Goal: Information Seeking & Learning: Learn about a topic

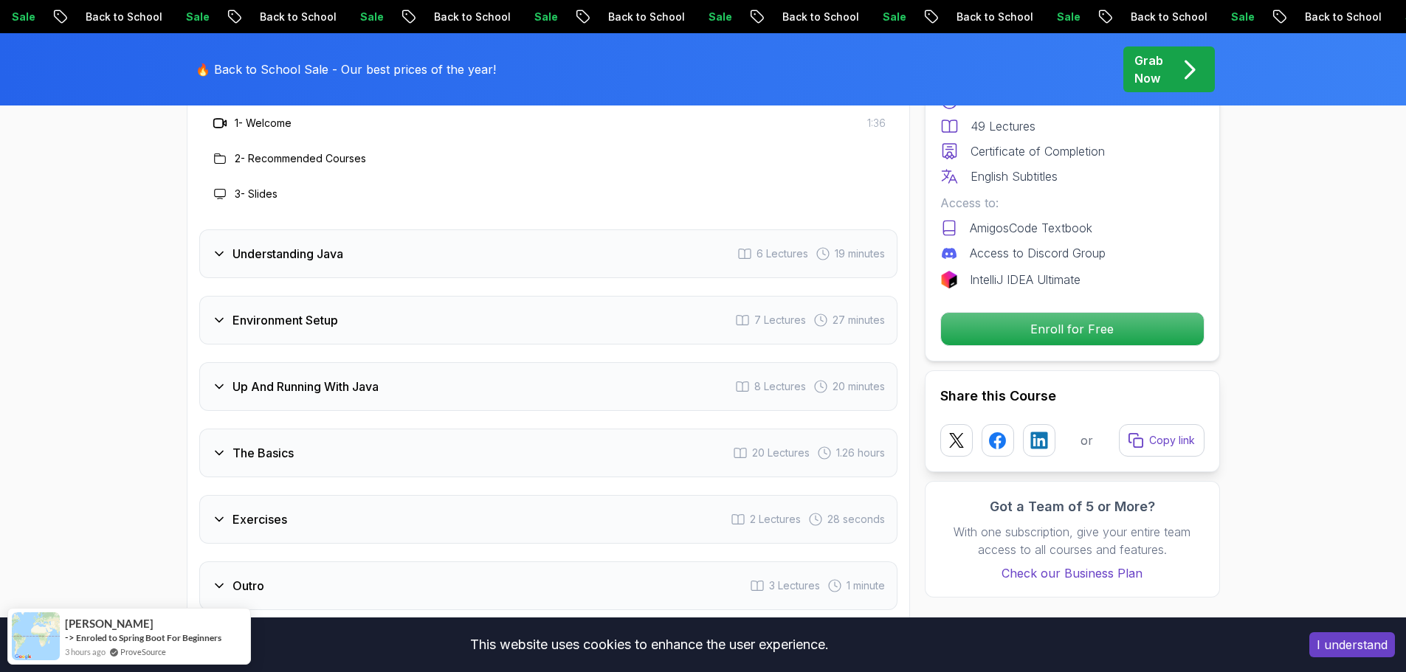
scroll to position [2288, 0]
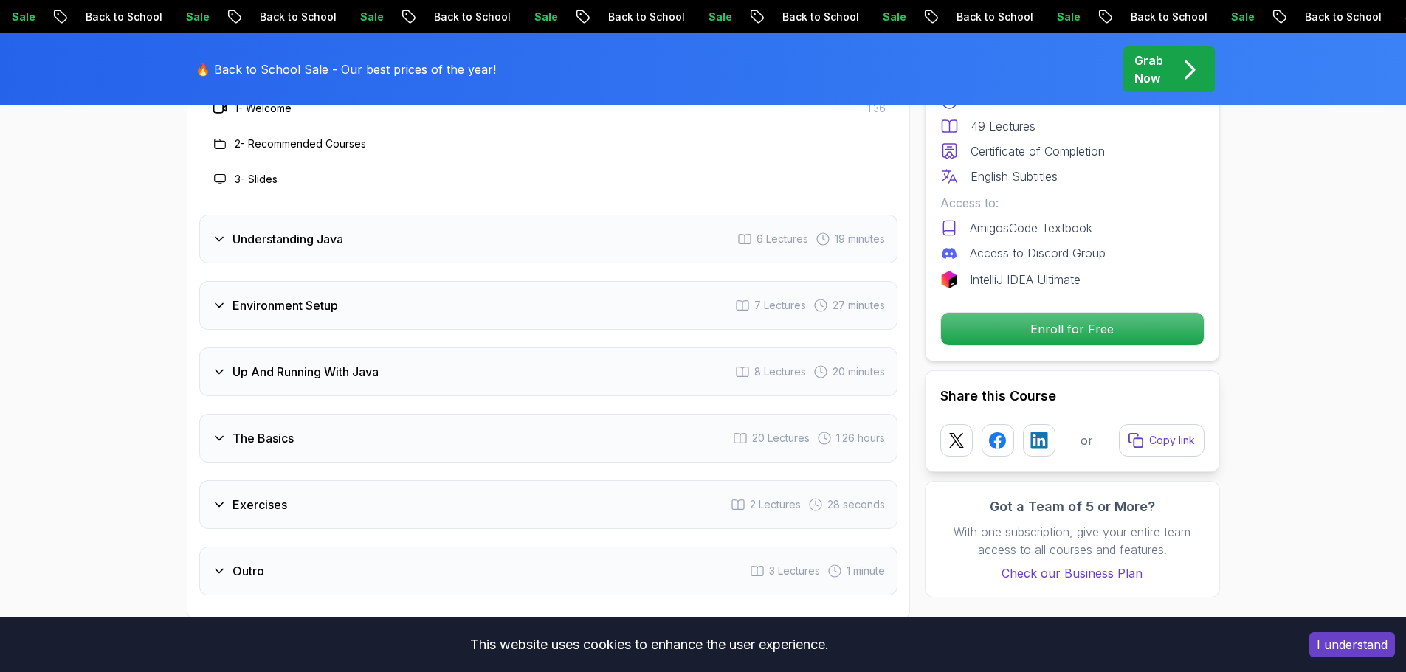
click at [207, 348] on div "Up And Running With Java 8 Lectures 20 minutes" at bounding box center [548, 372] width 698 height 49
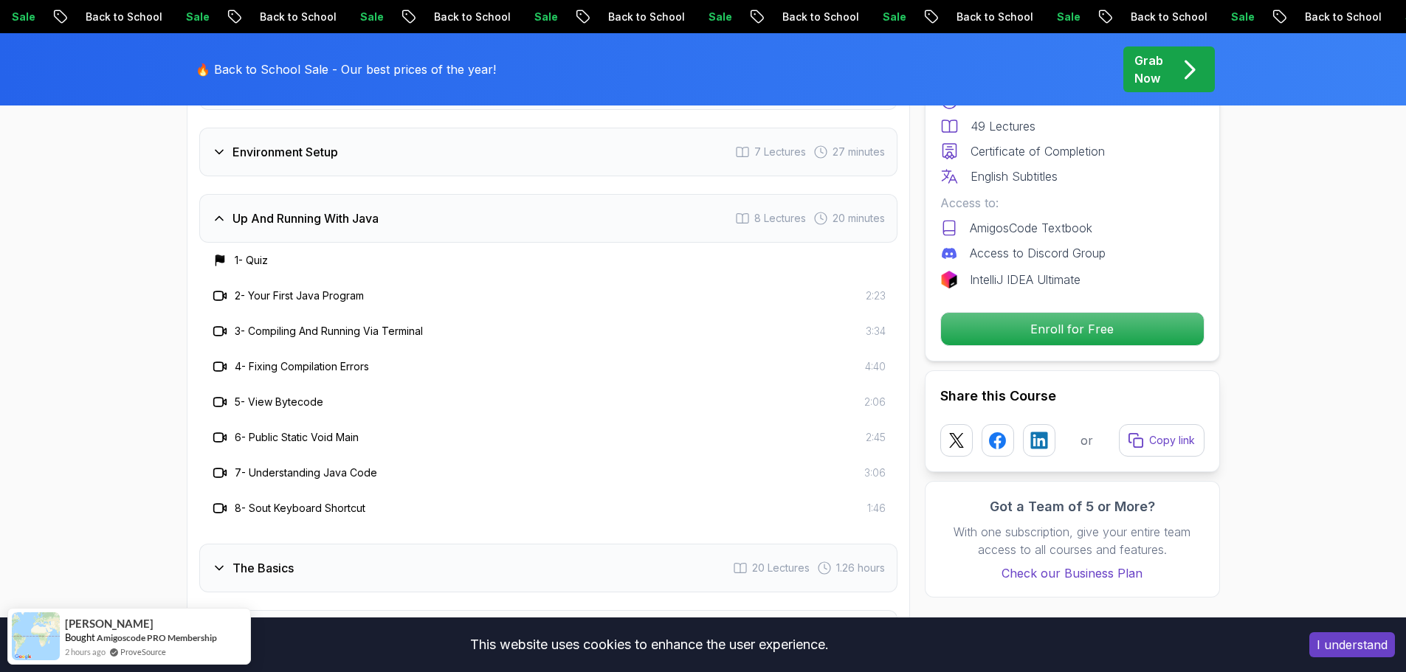
scroll to position [2361, 0]
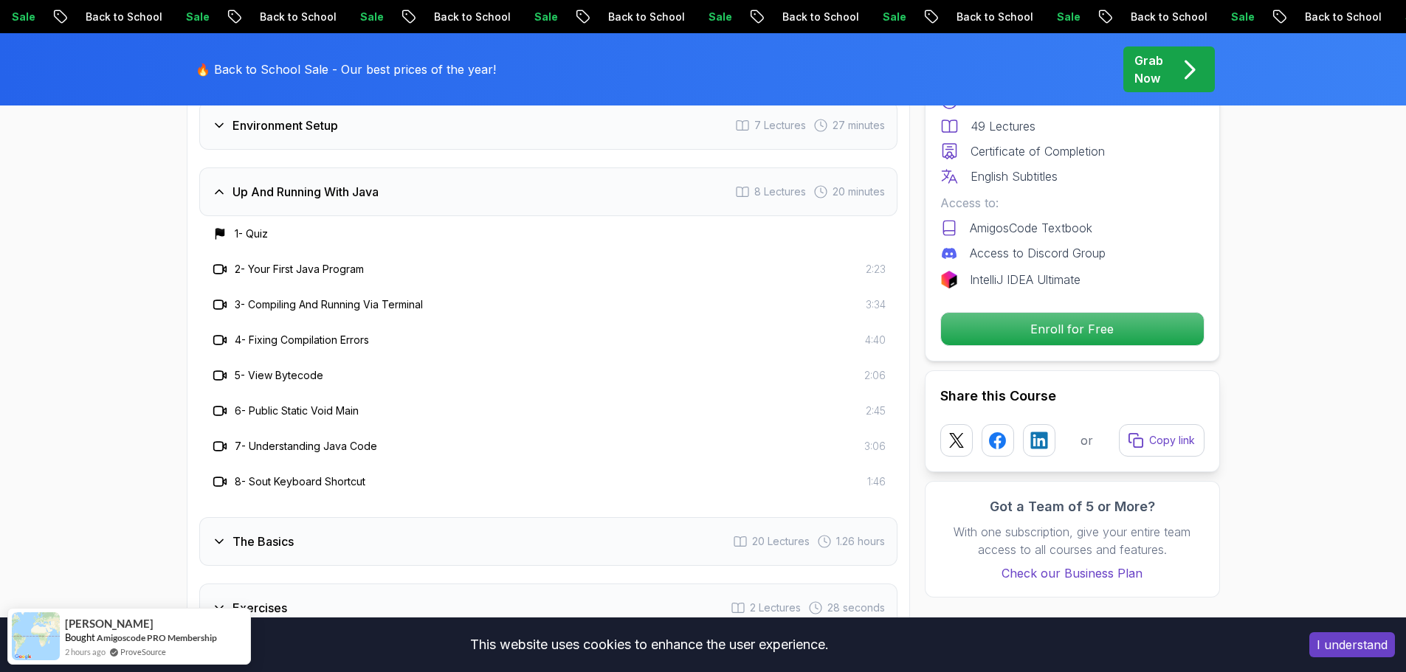
click at [214, 517] on div "The Basics 20 Lectures 1.26 hours" at bounding box center [548, 541] width 698 height 49
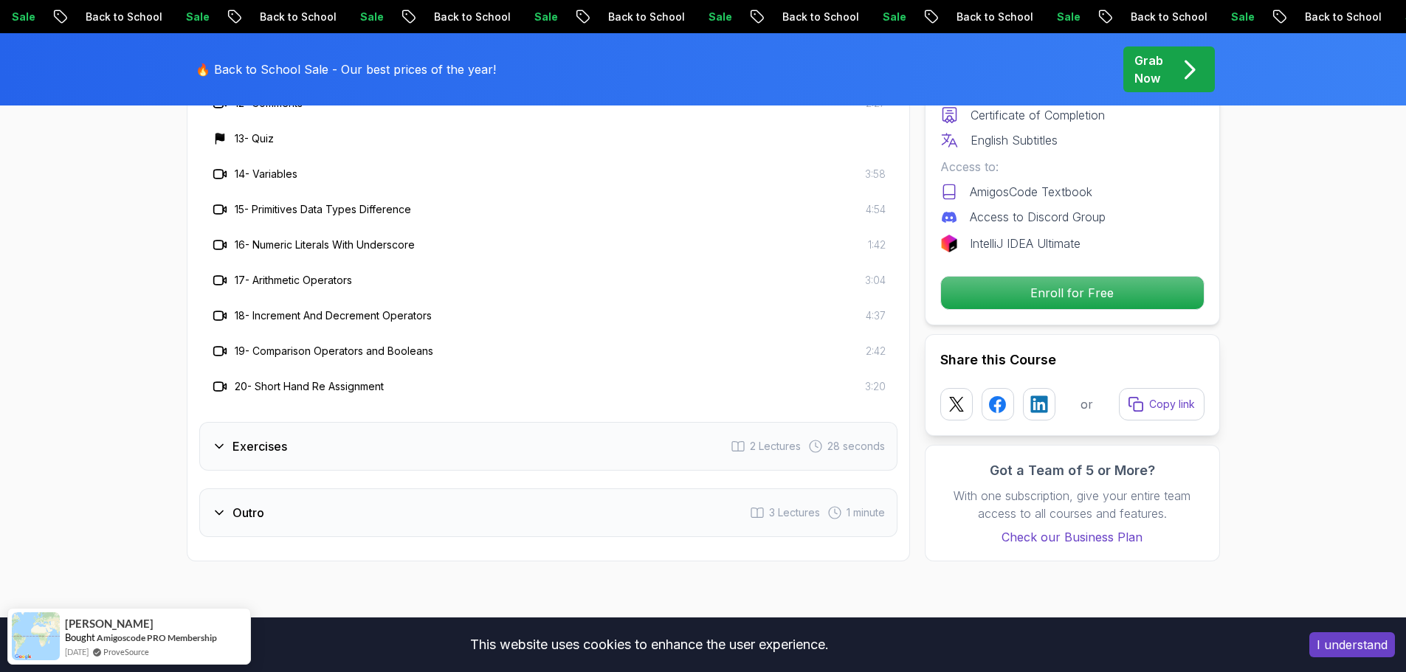
scroll to position [2952, 0]
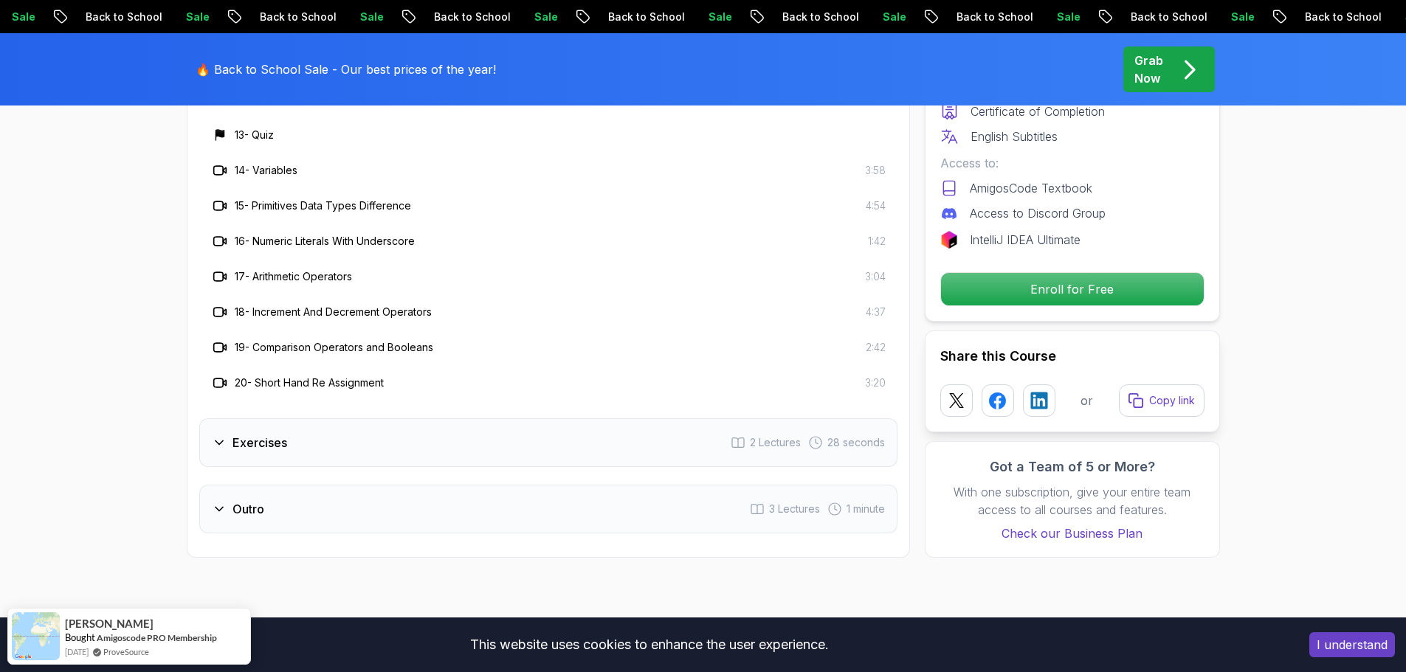
click at [394, 418] on div "Exercises 2 Lectures 28 seconds" at bounding box center [548, 442] width 698 height 49
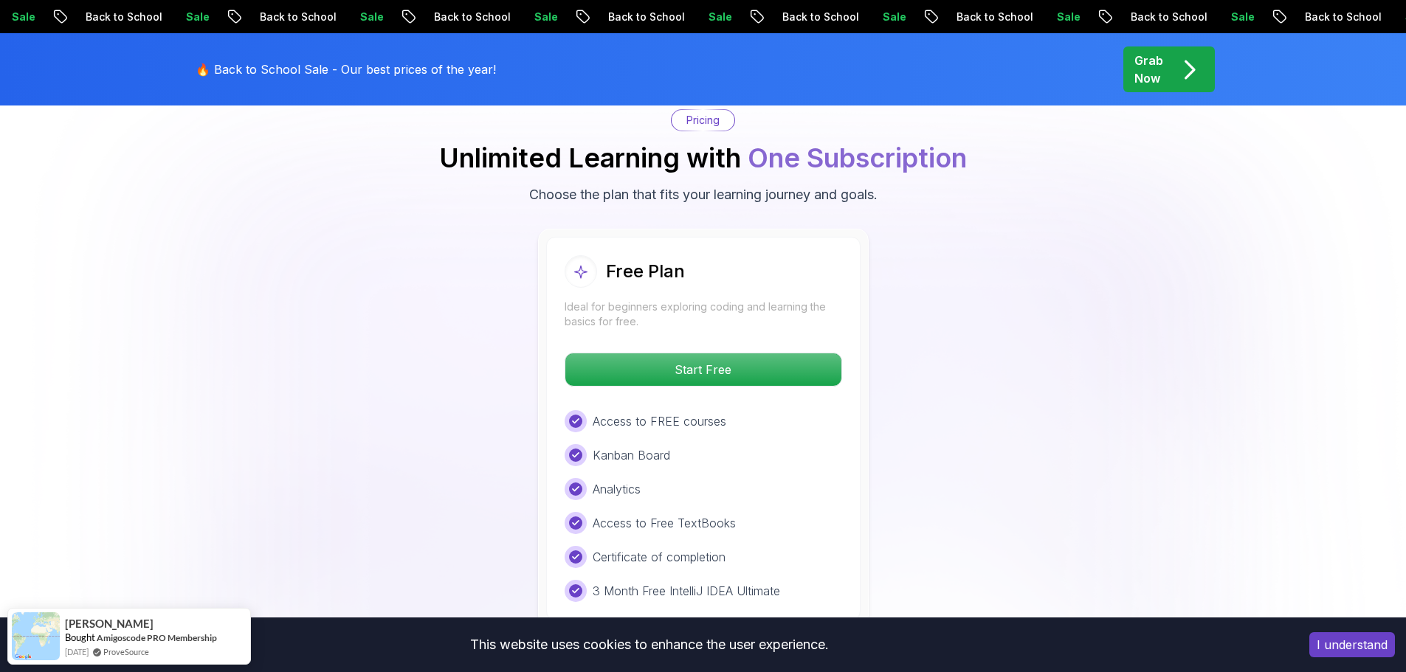
click at [1024, 230] on div "Free Plan Ideal for beginners exploring coding and learning the basics for free…" at bounding box center [703, 429] width 1033 height 400
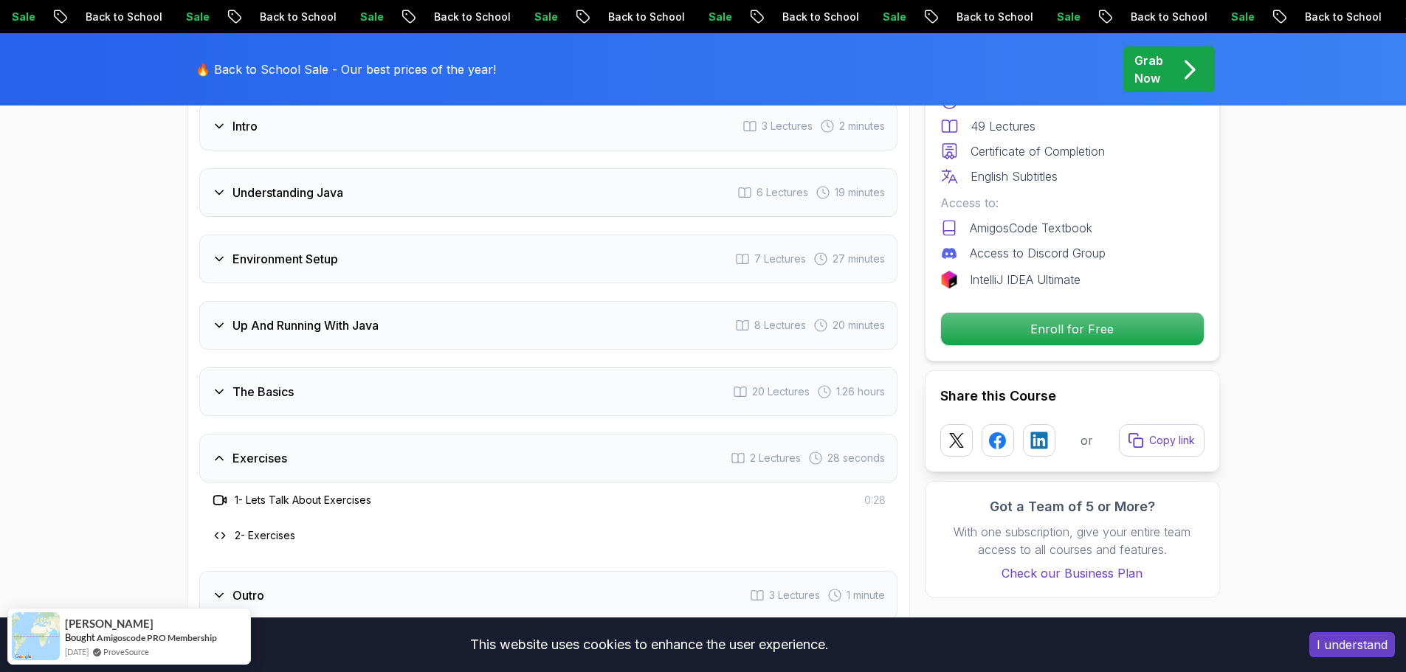
scroll to position [2066, 0]
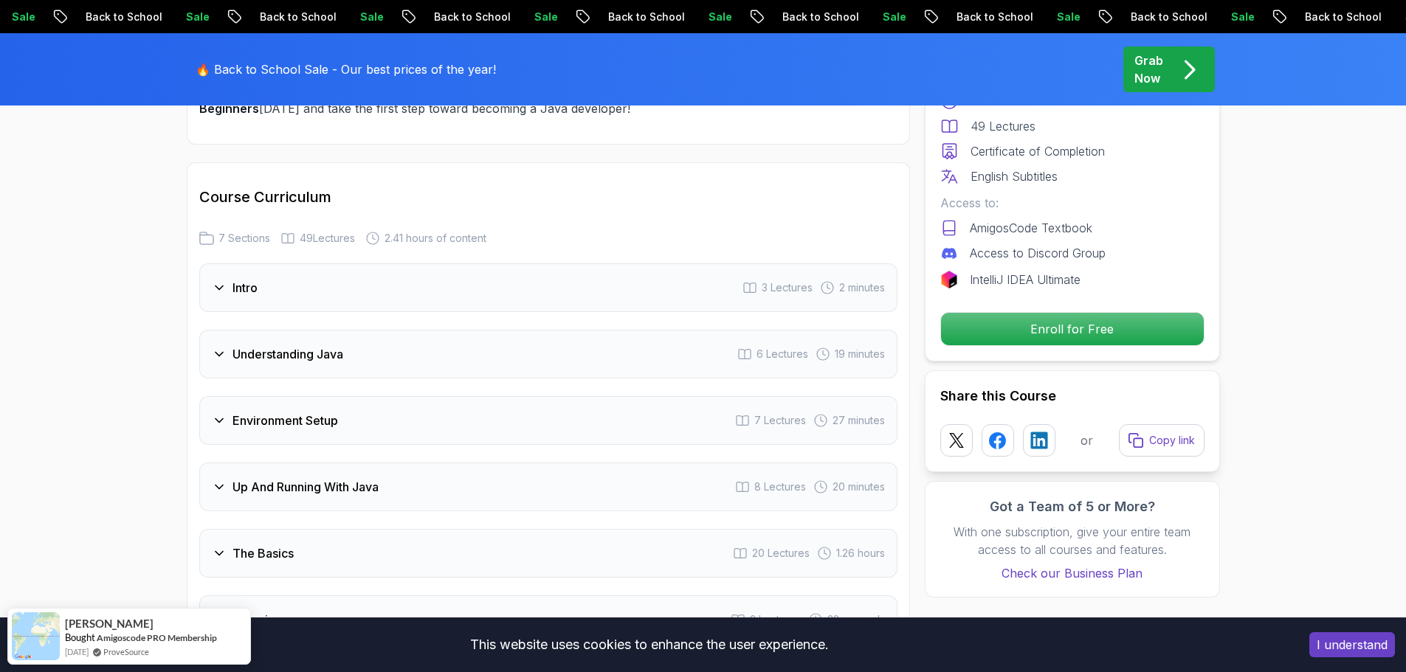
click at [346, 529] on div "The Basics 20 Lectures 1.26 hours" at bounding box center [548, 553] width 698 height 49
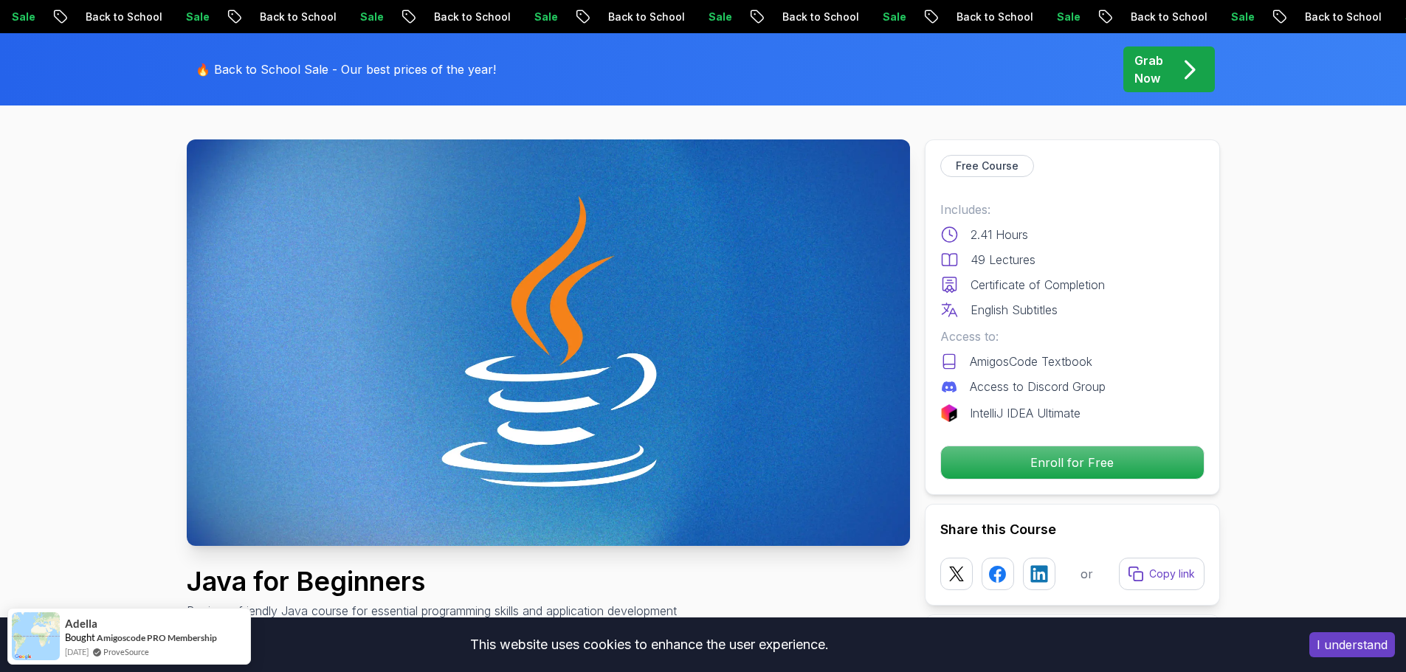
scroll to position [0, 0]
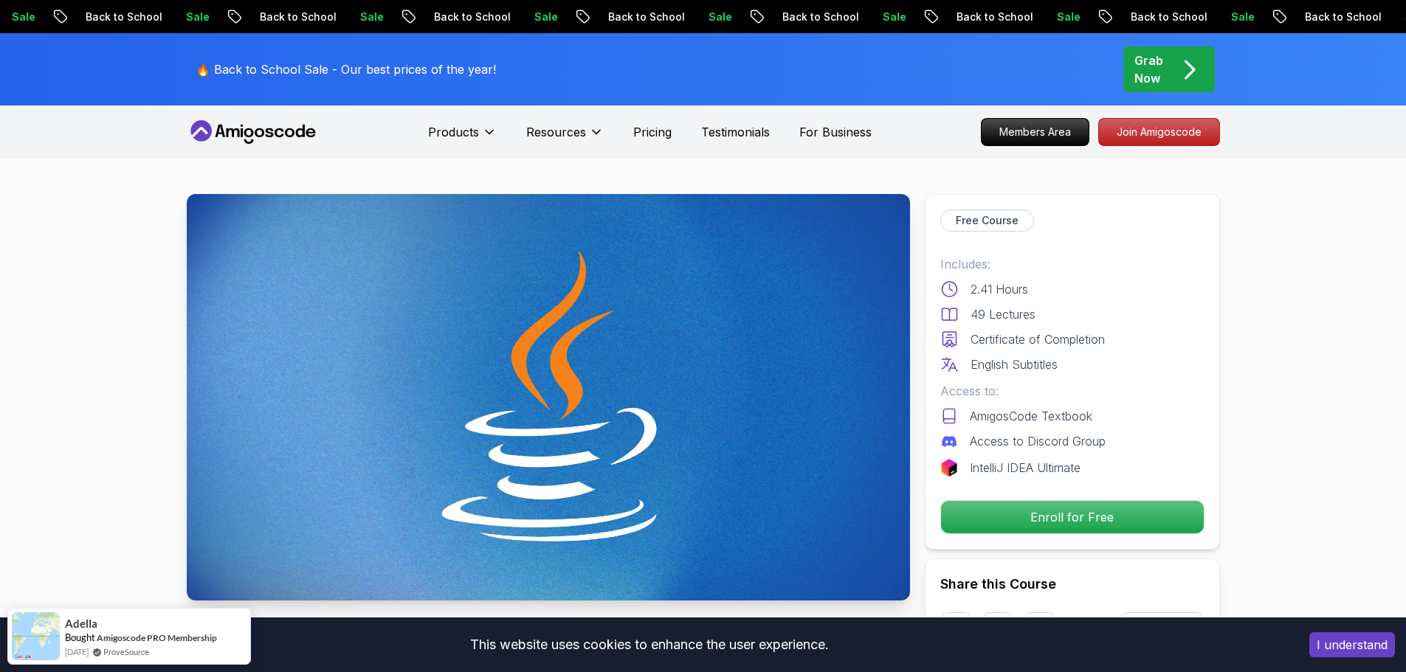
click at [435, 65] on p "🔥 Back to School Sale - Our best prices of the year!" at bounding box center [346, 70] width 300 height 18
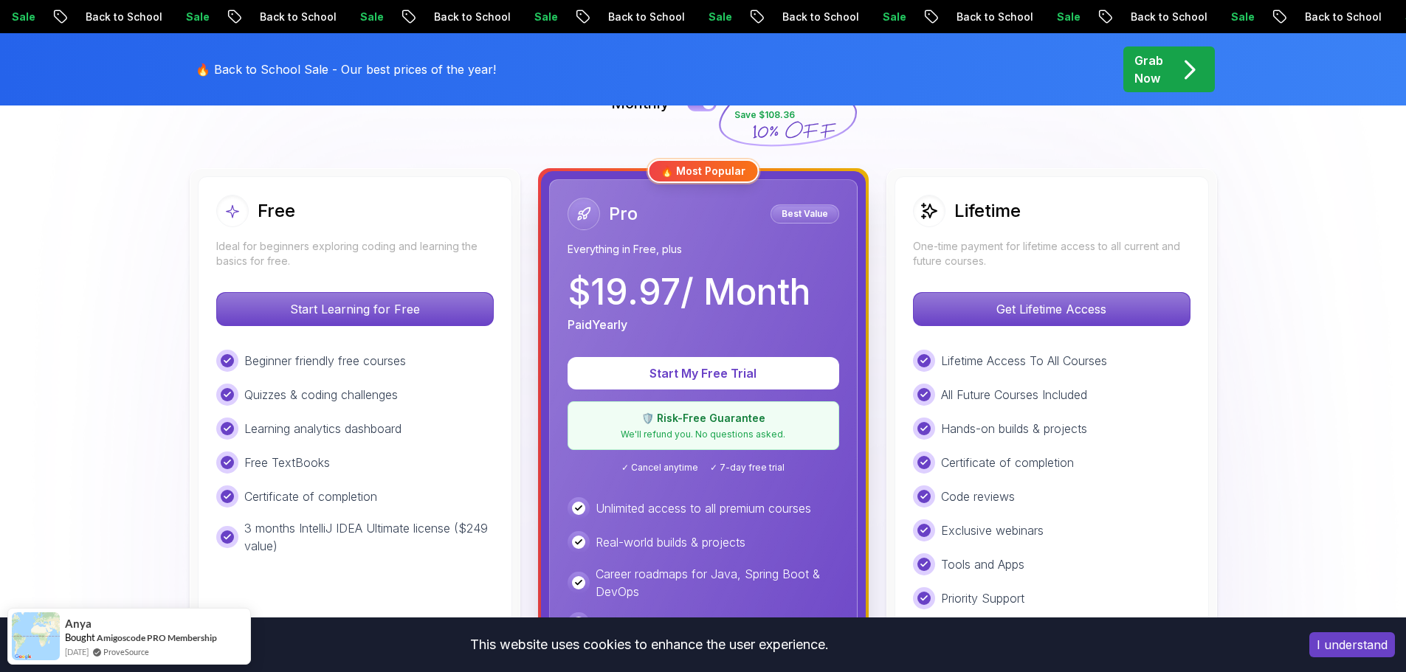
scroll to position [369, 0]
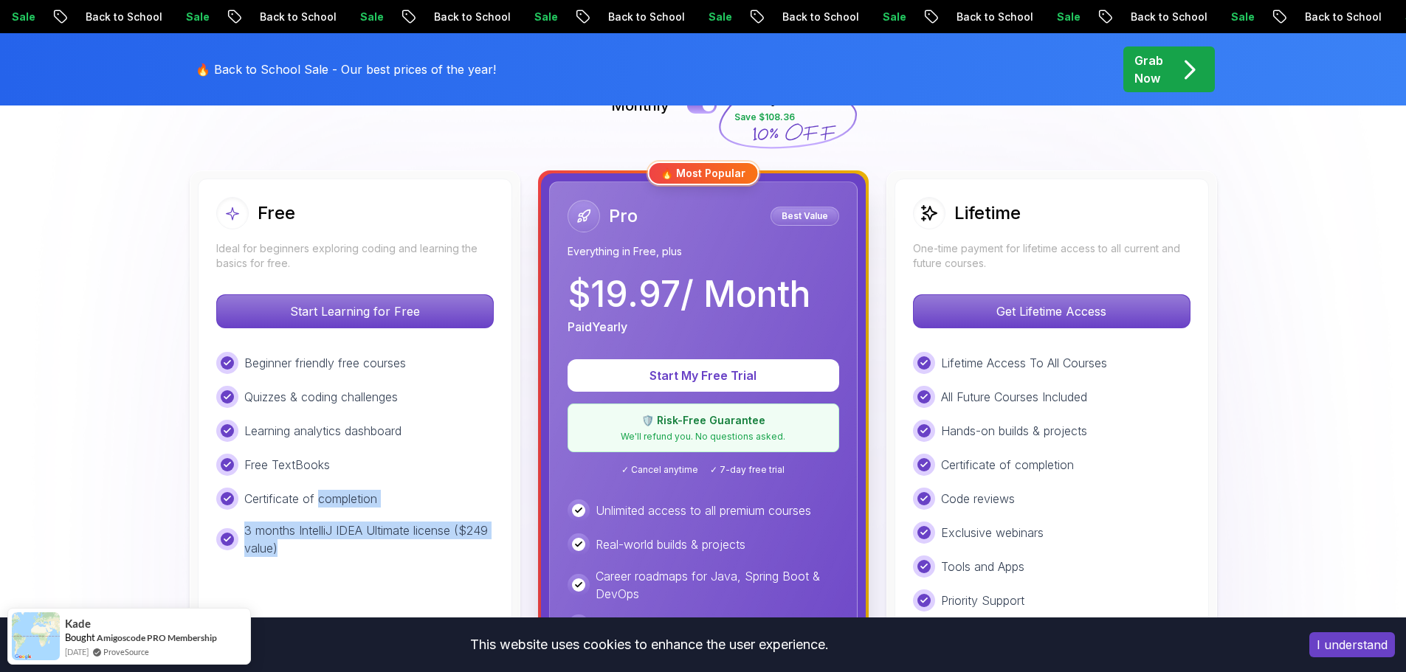
drag, startPoint x: 317, startPoint y: 499, endPoint x: 376, endPoint y: 550, distance: 78.5
click at [376, 550] on div "Beginner friendly free courses Quizzes & coding challenges Learning analytics d…" at bounding box center [354, 454] width 277 height 205
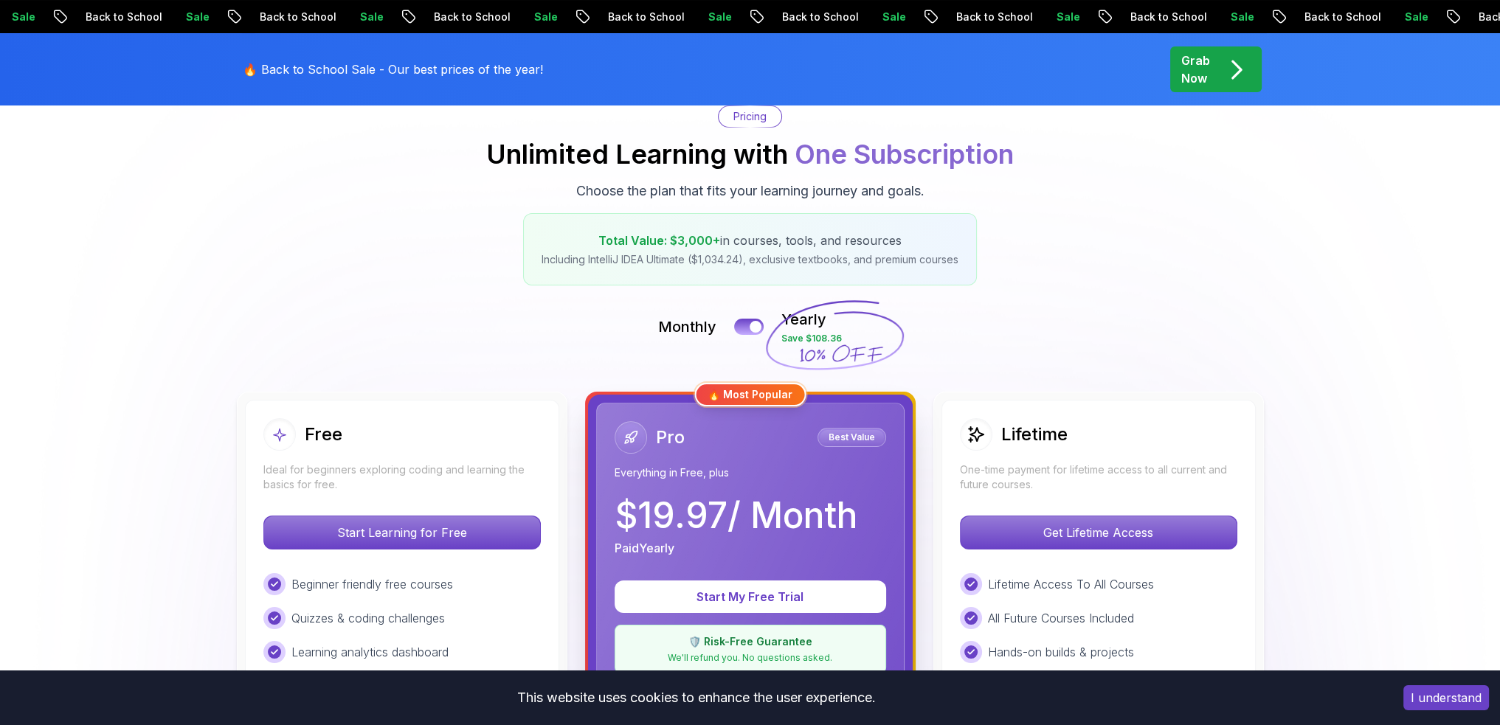
scroll to position [443, 0]
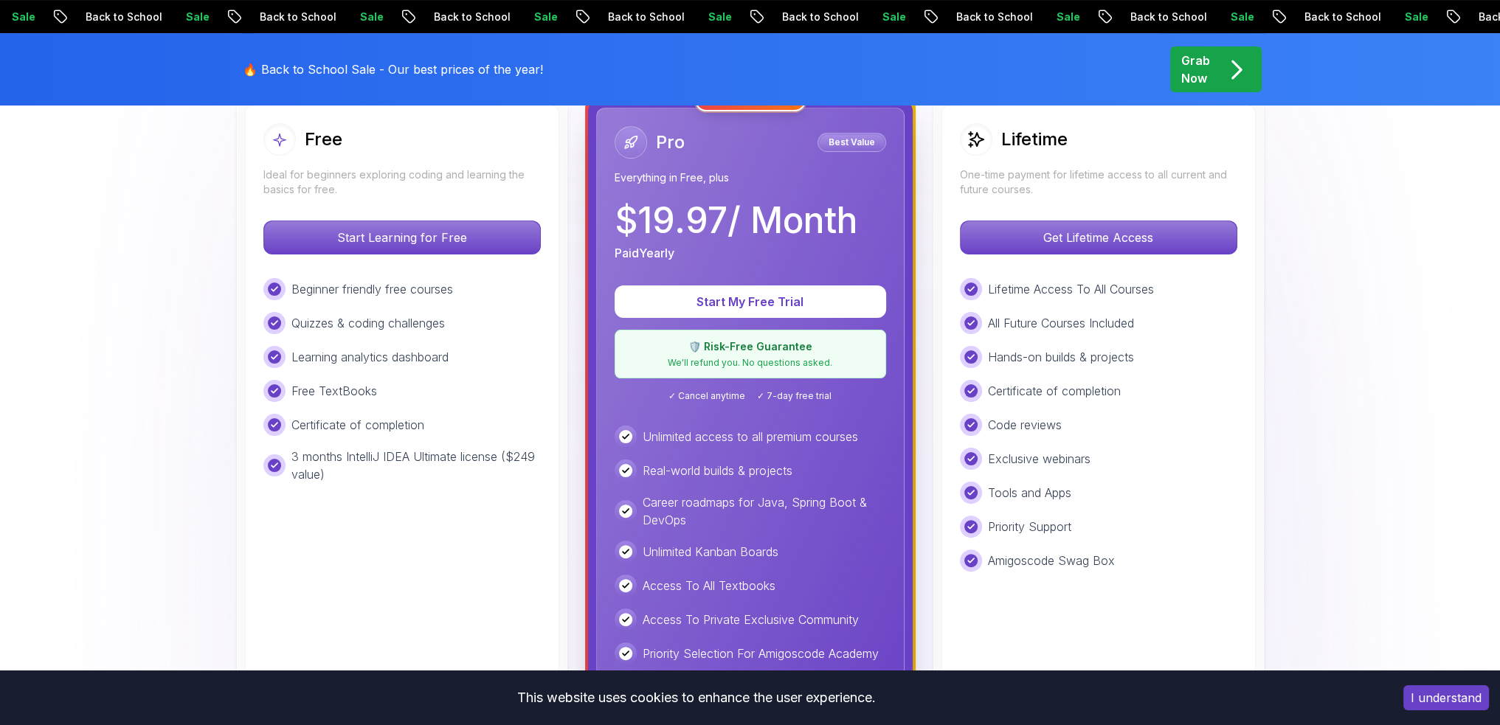
click at [1039, 136] on h2 "Lifetime" at bounding box center [1034, 140] width 66 height 24
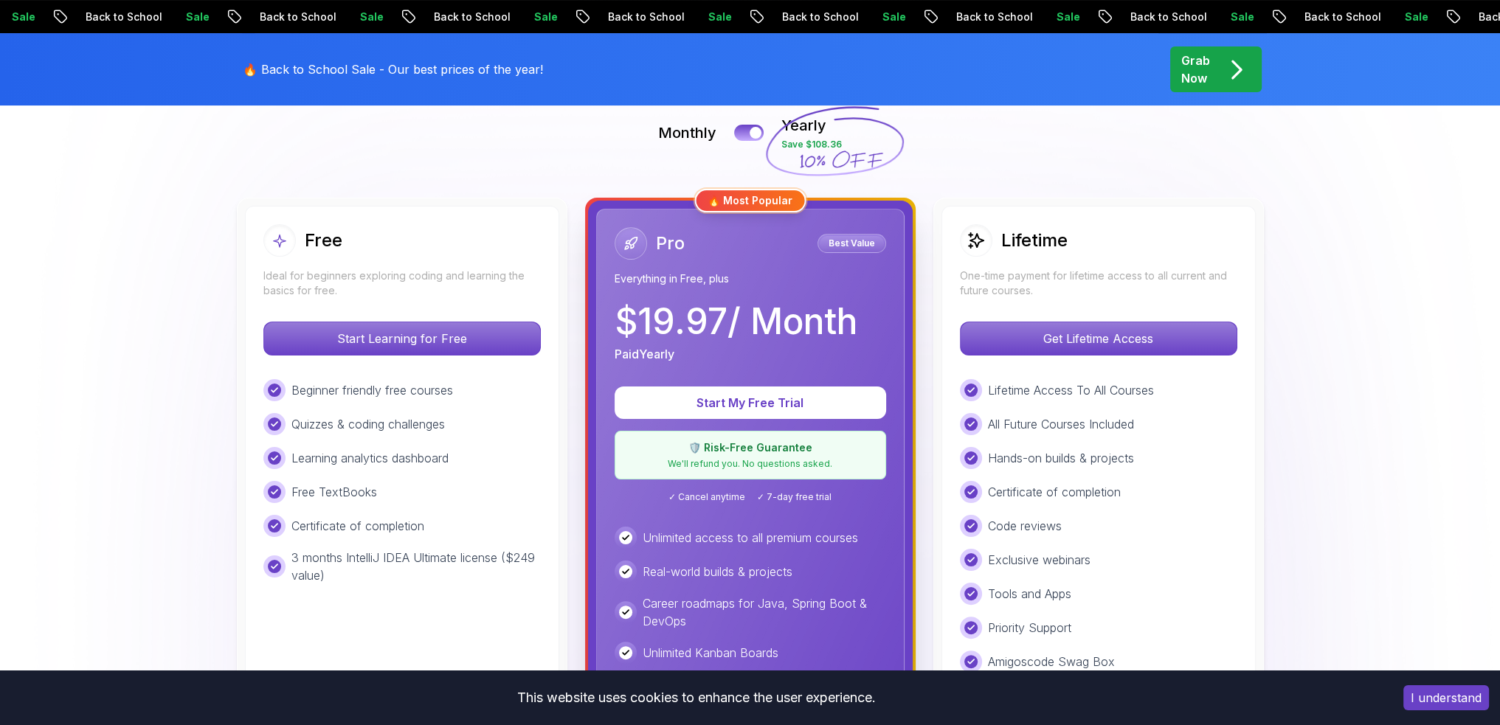
scroll to position [221, 0]
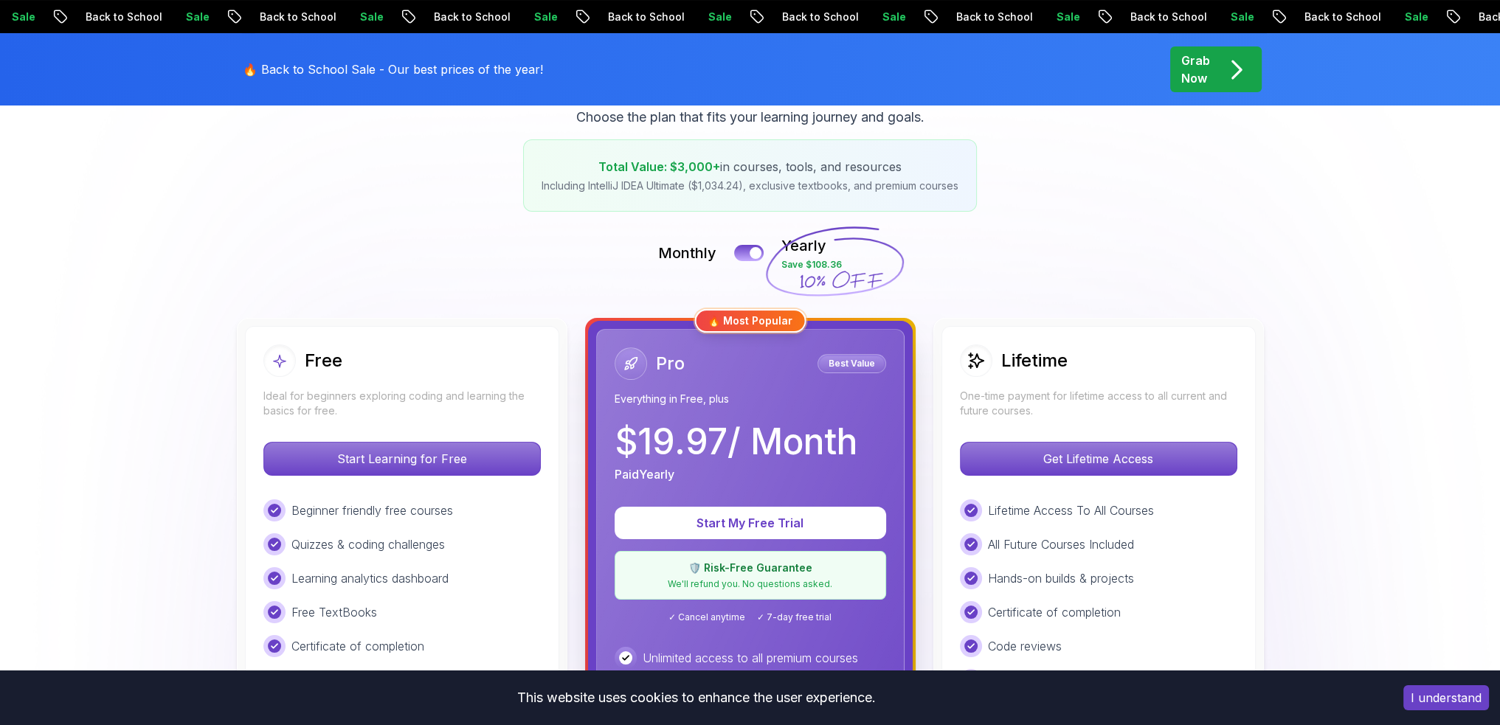
click at [1133, 377] on div "Lifetime One-time payment for lifetime access to all current and future courses." at bounding box center [1098, 382] width 277 height 74
click at [1136, 348] on div "Lifetime" at bounding box center [1098, 361] width 277 height 32
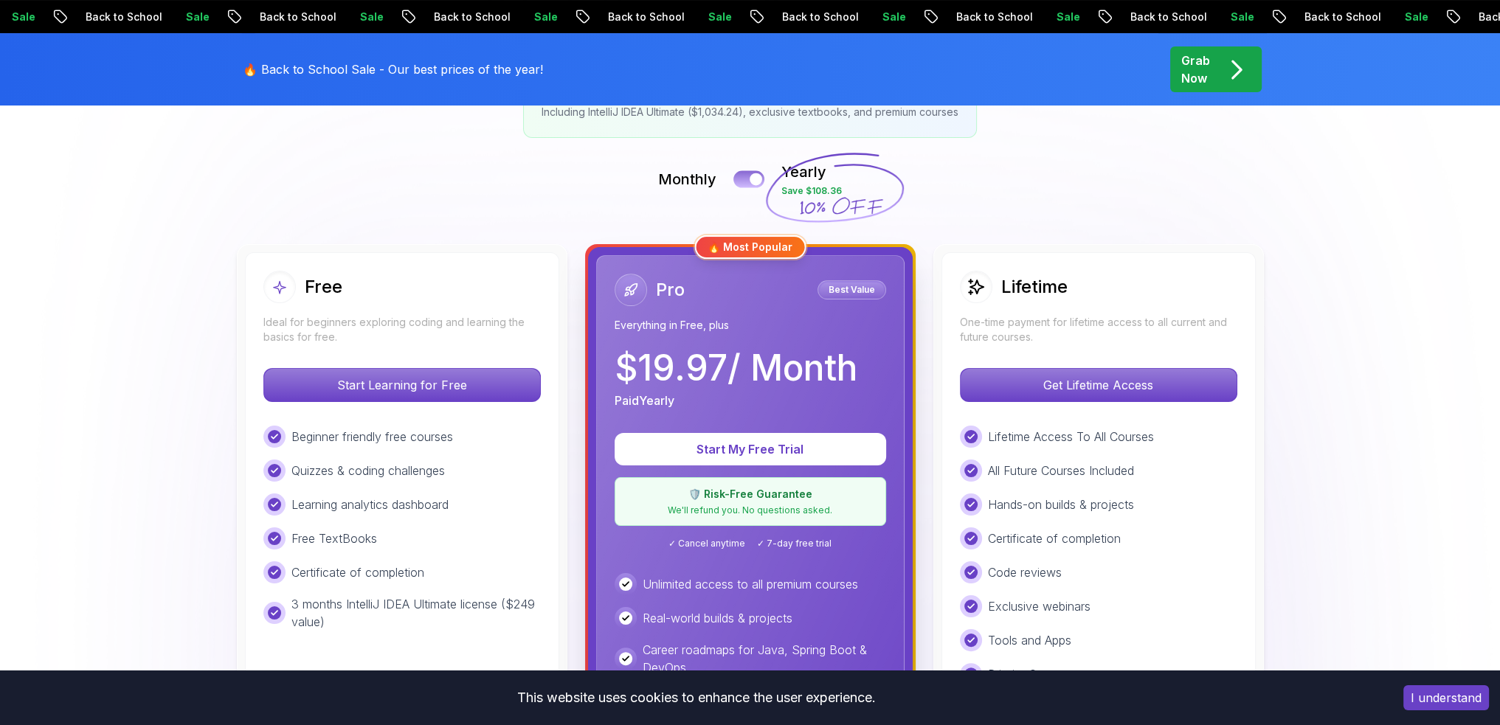
click at [751, 184] on button at bounding box center [749, 178] width 31 height 17
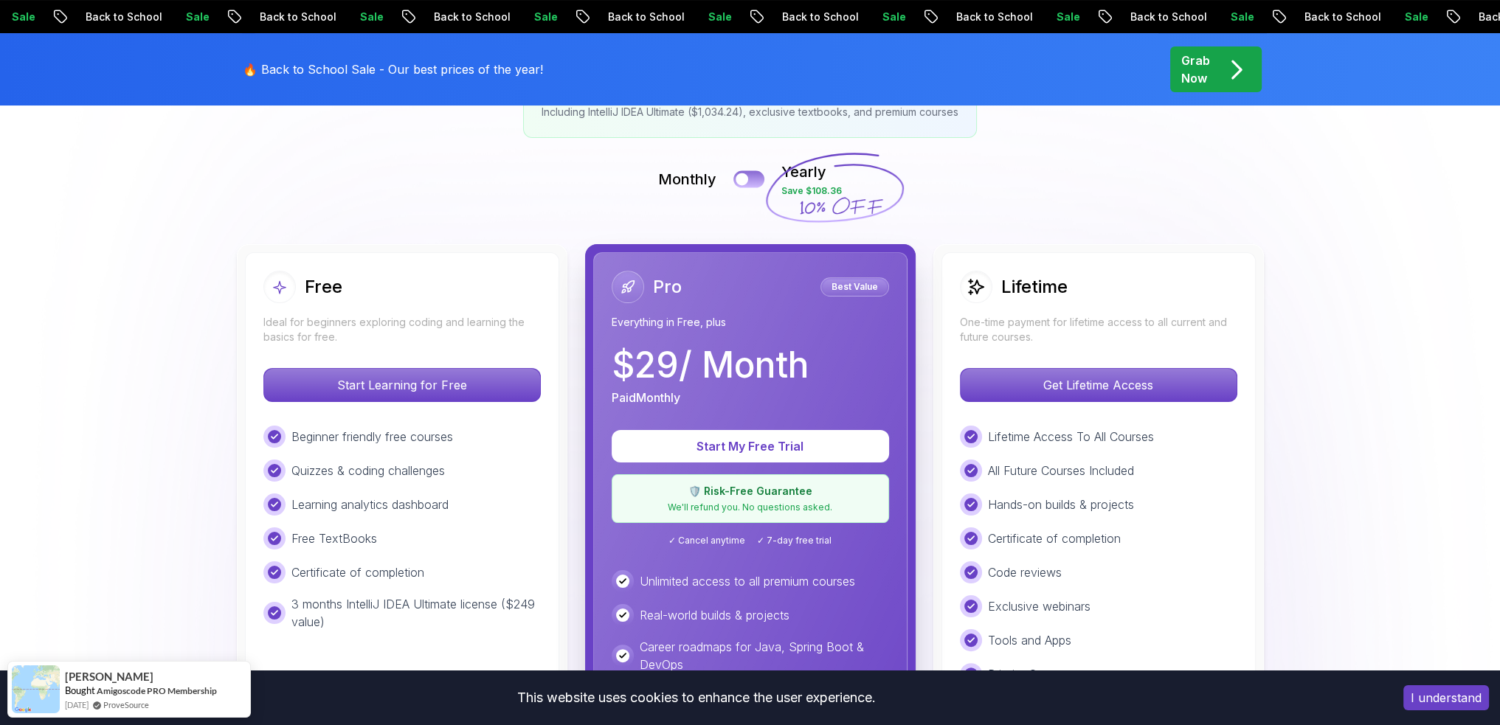
click at [750, 182] on button at bounding box center [749, 178] width 31 height 17
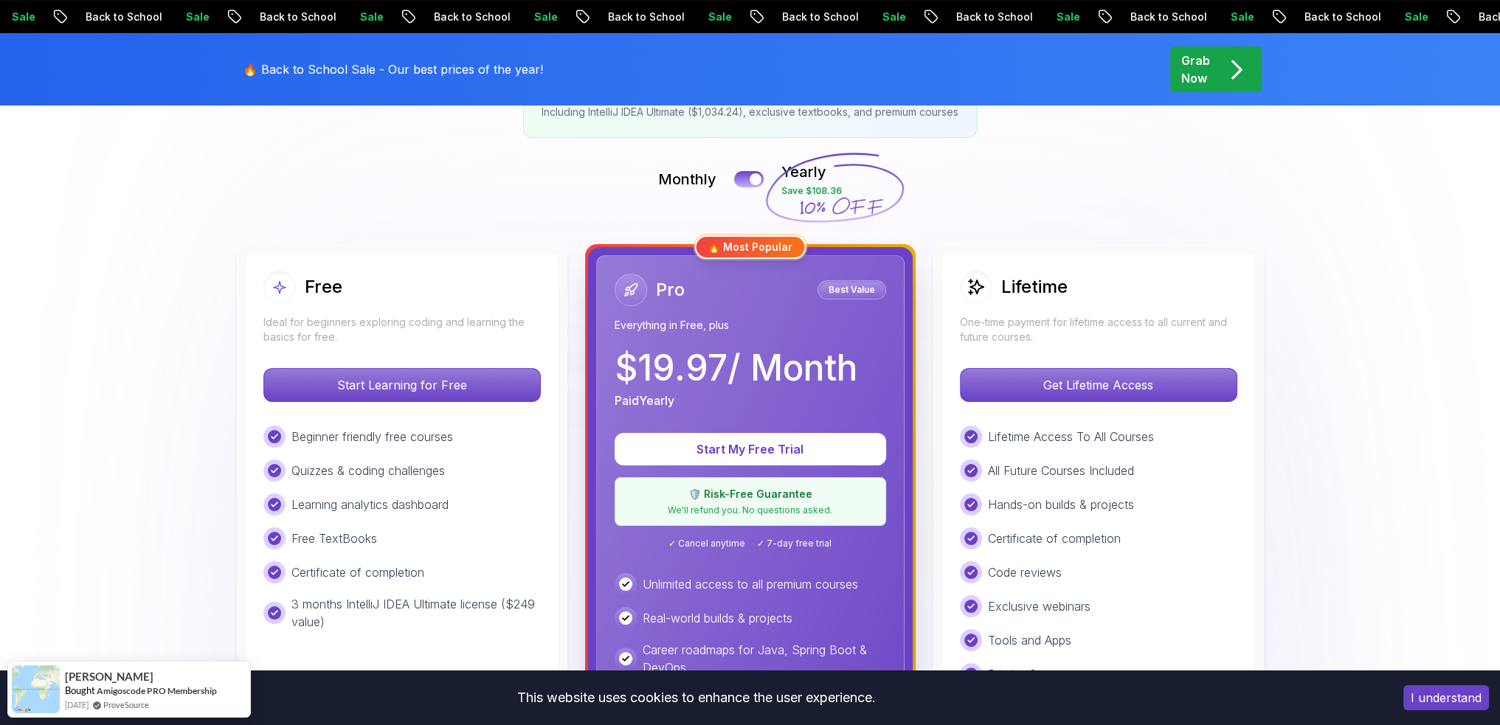
click at [372, 259] on div "Free Ideal for beginners exploring coding and learning the basics for free. Sta…" at bounding box center [402, 593] width 314 height 683
click at [1222, 294] on div "Lifetime" at bounding box center [1098, 287] width 277 height 32
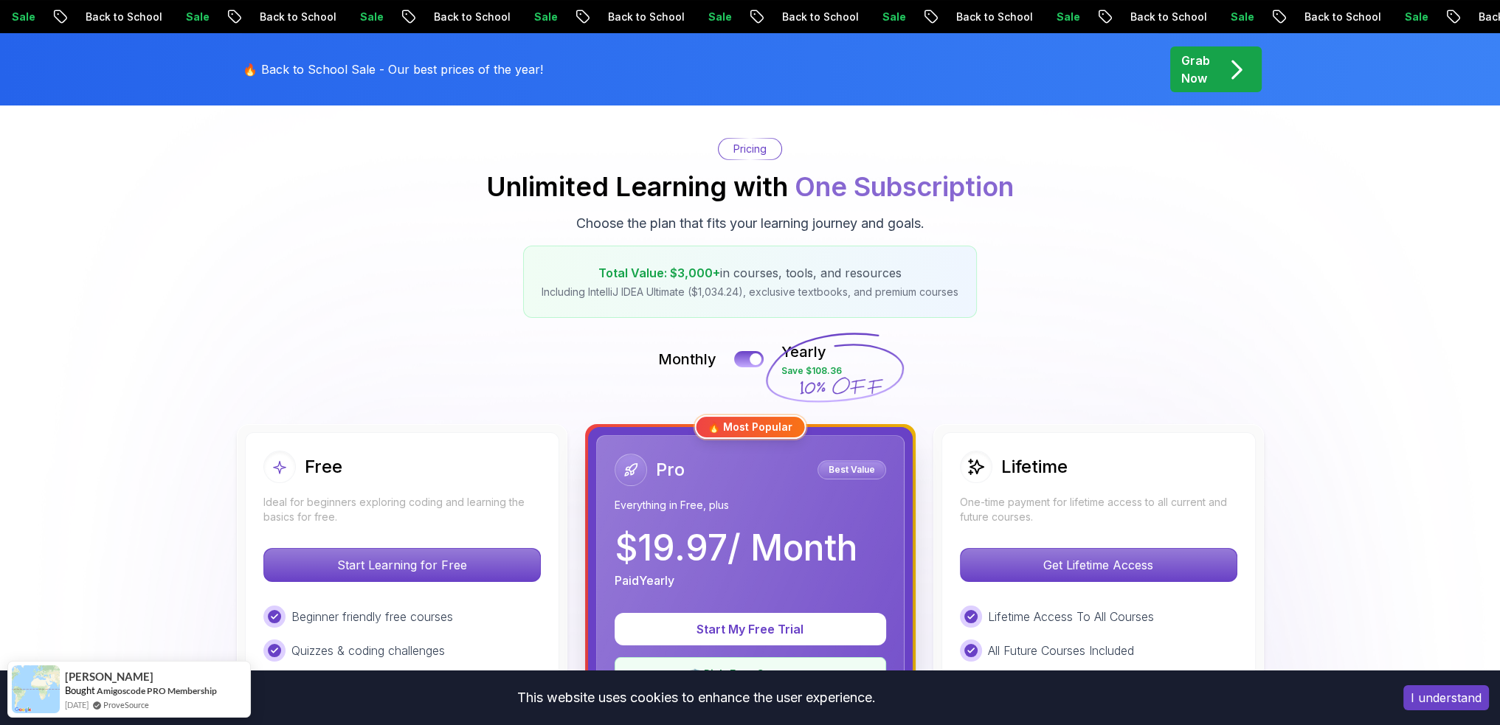
scroll to position [0, 0]
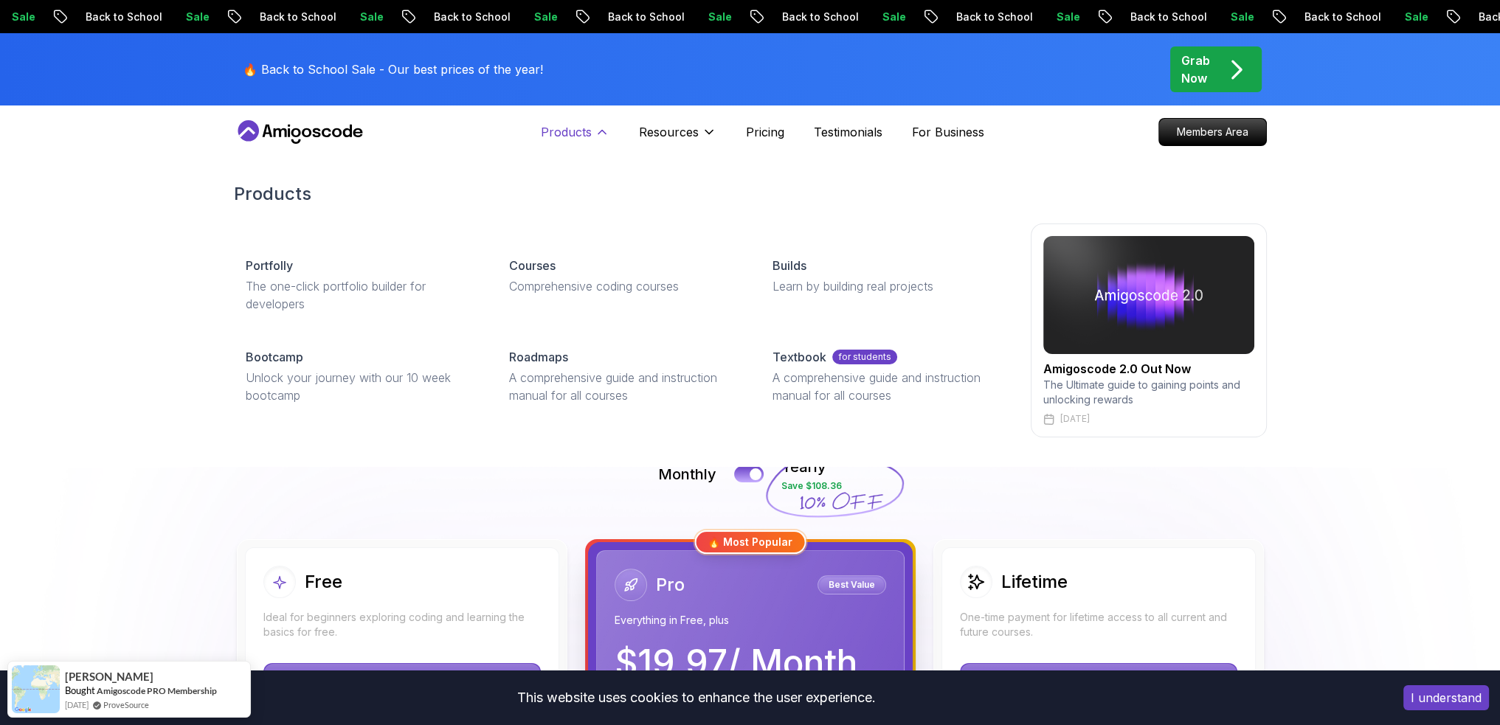
click at [579, 135] on p "Products" at bounding box center [566, 132] width 51 height 18
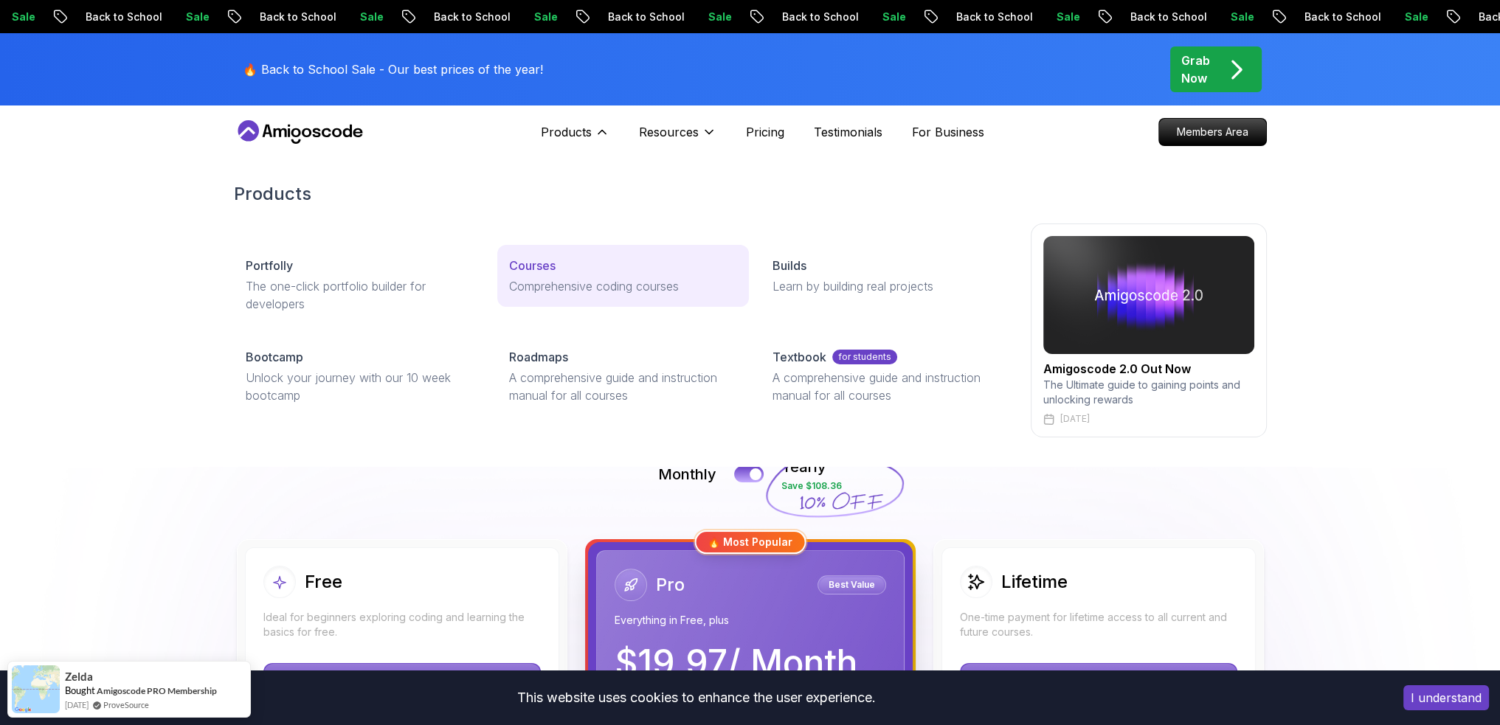
click at [542, 271] on p "Courses" at bounding box center [532, 266] width 46 height 18
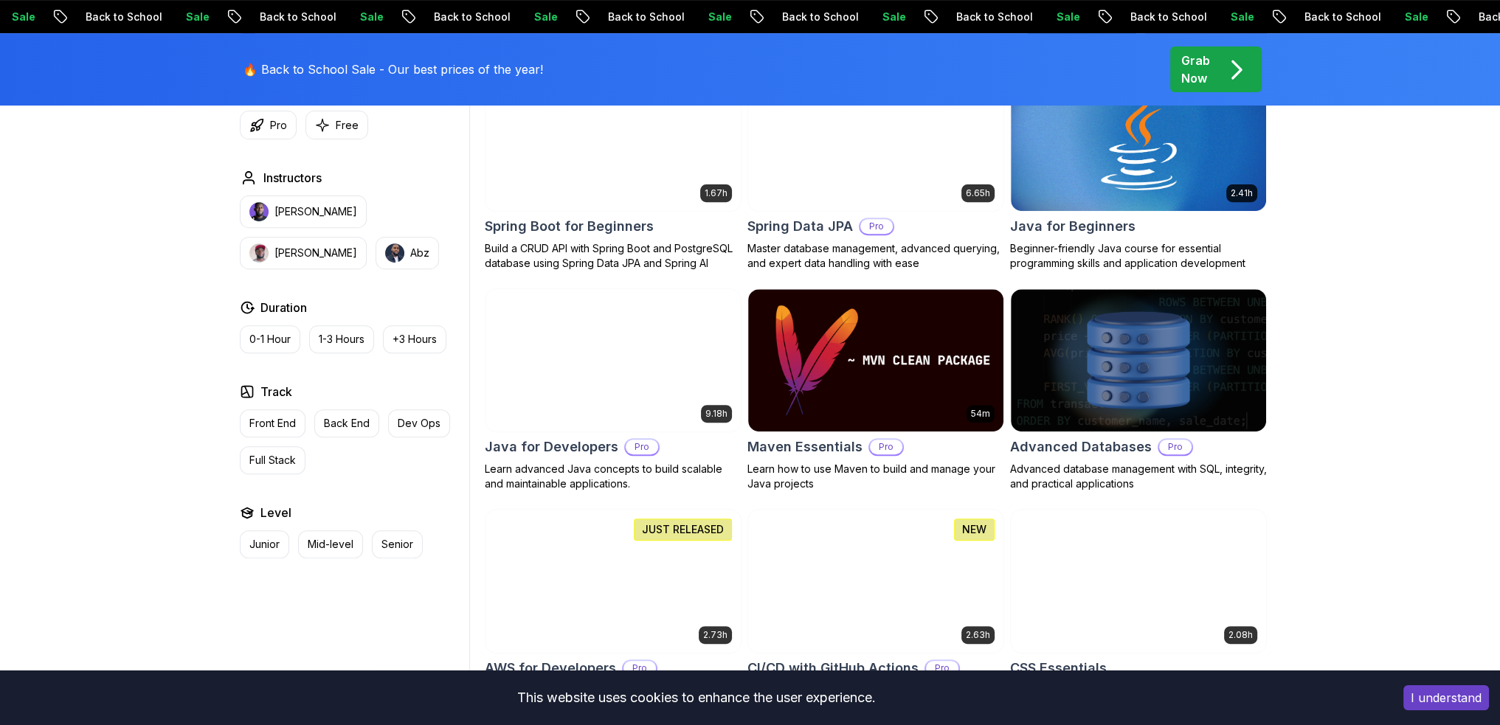
scroll to position [959, 0]
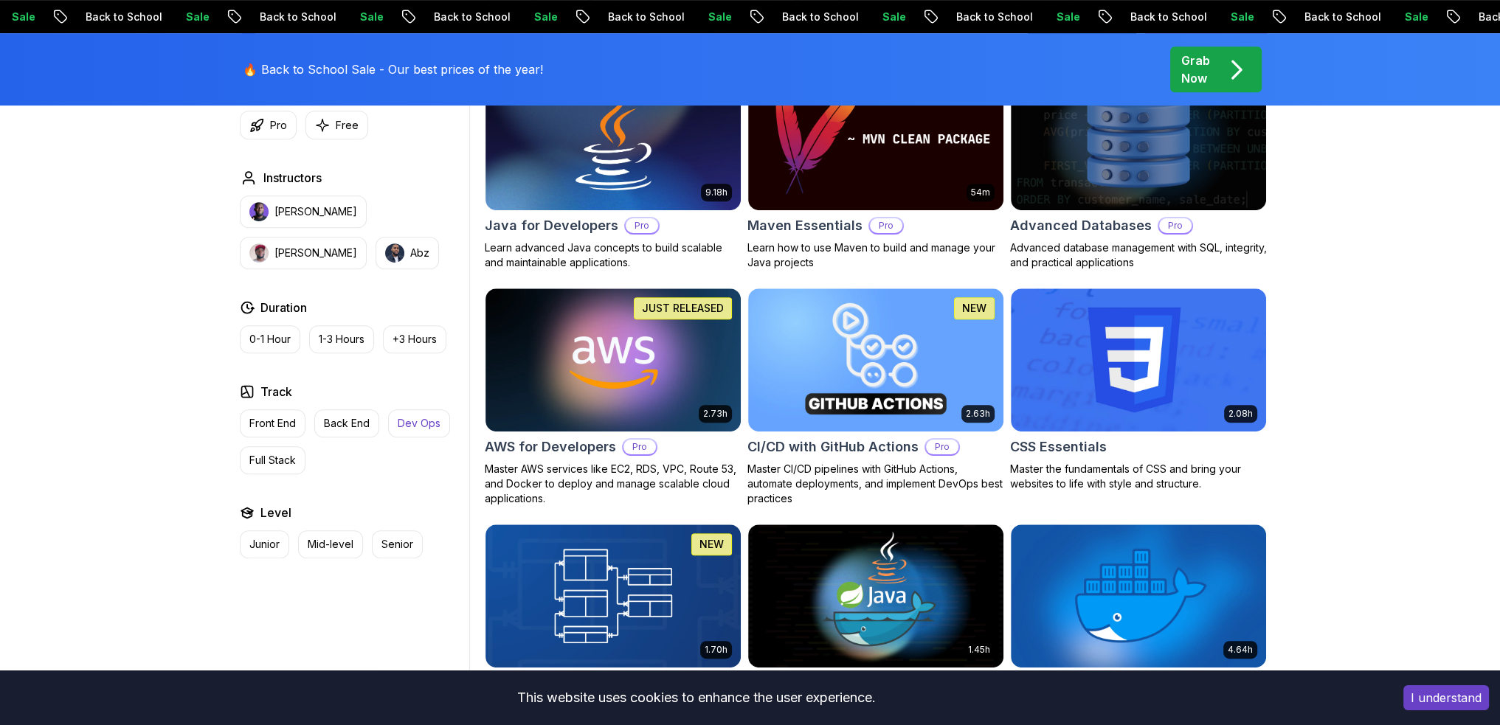
click at [424, 428] on p "Dev Ops" at bounding box center [419, 423] width 43 height 15
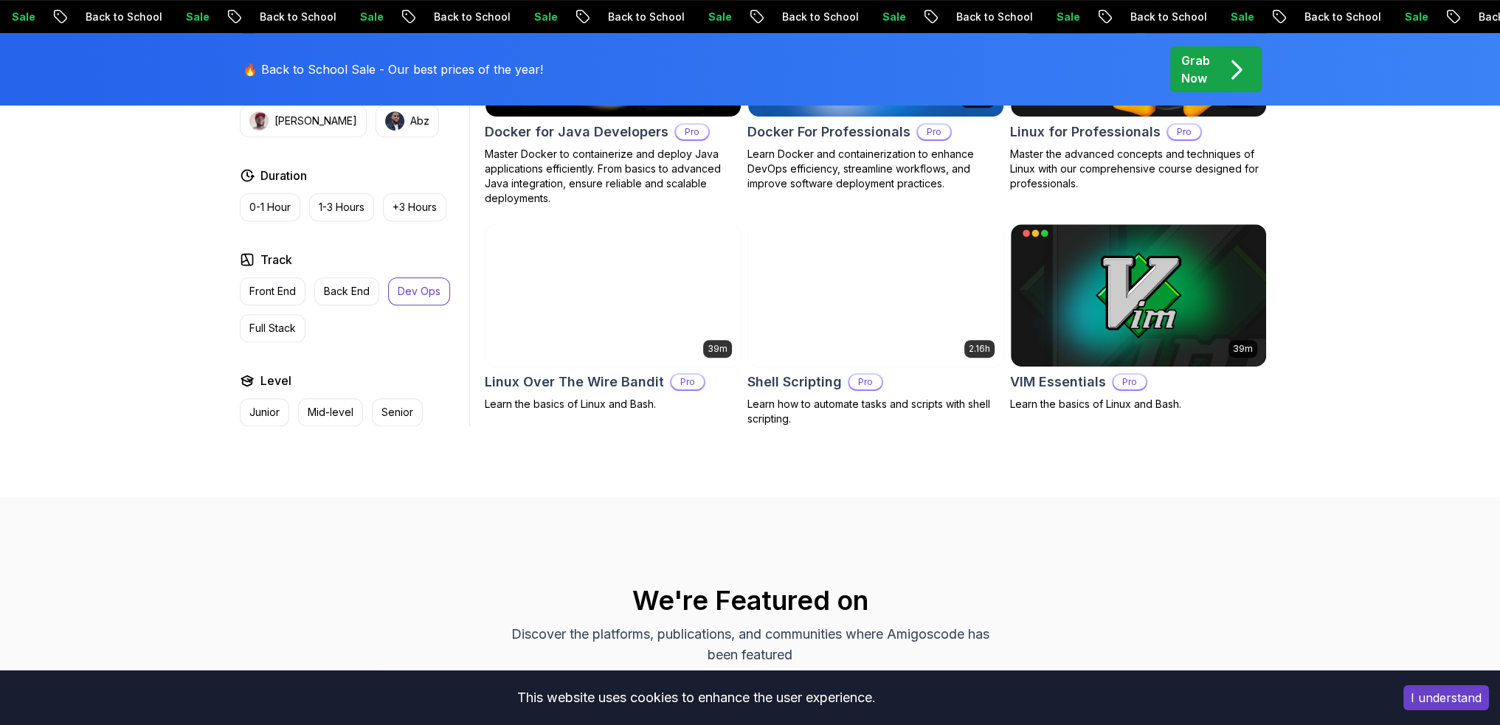
scroll to position [664, 0]
